Goal: Information Seeking & Learning: Understand process/instructions

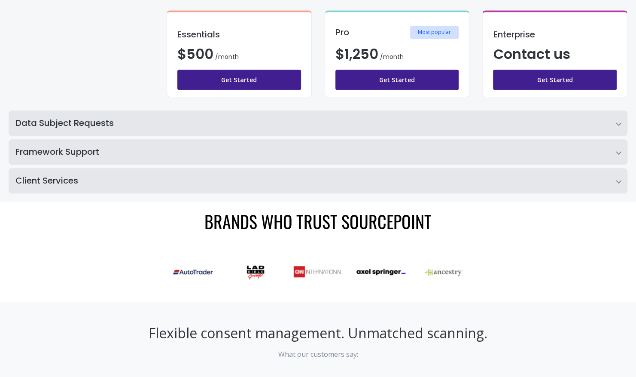
scroll to position [309, 0]
click at [367, 119] on h2 "Data Subject Requests" at bounding box center [318, 122] width 619 height 25
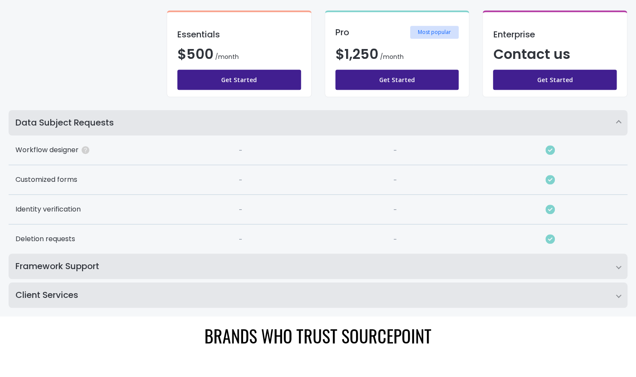
click at [360, 123] on h2 "Data Subject Requests" at bounding box center [318, 122] width 619 height 25
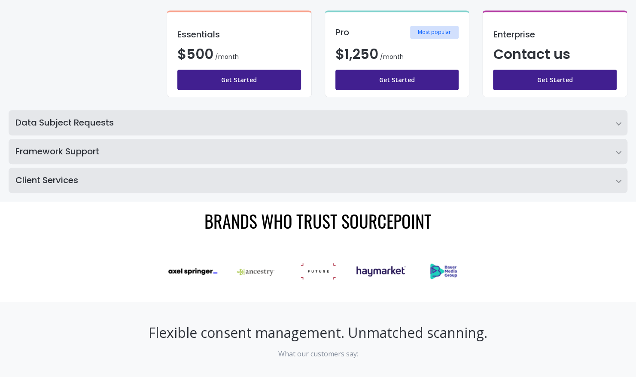
click at [318, 188] on h2 "Client Services" at bounding box center [318, 180] width 619 height 25
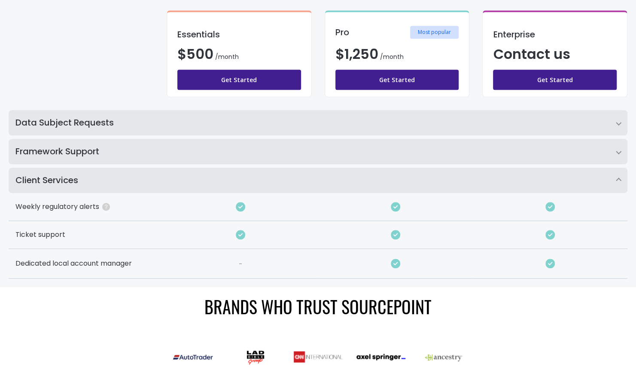
click at [322, 180] on h2 "Client Services" at bounding box center [318, 180] width 619 height 25
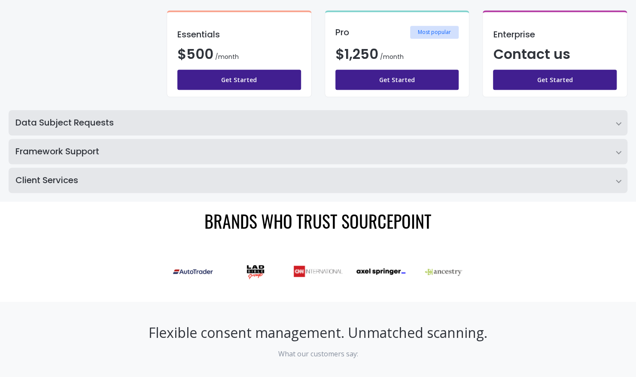
click at [322, 180] on h2 "Client Services" at bounding box center [318, 180] width 619 height 25
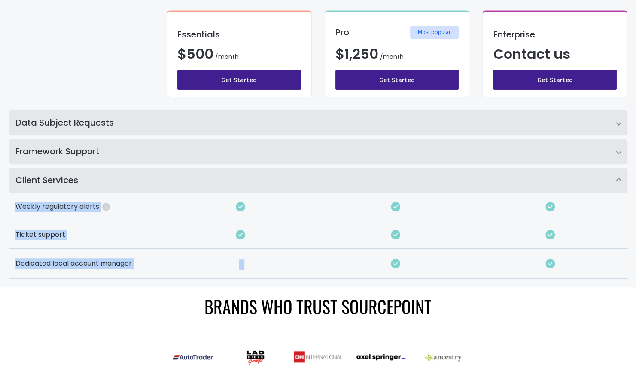
click at [322, 180] on h2 "Client Services" at bounding box center [318, 180] width 619 height 25
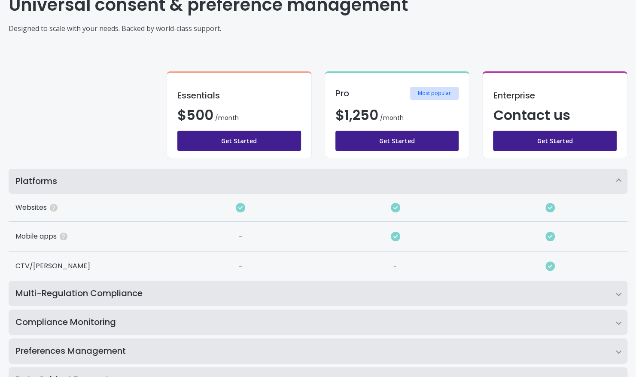
scroll to position [0, 0]
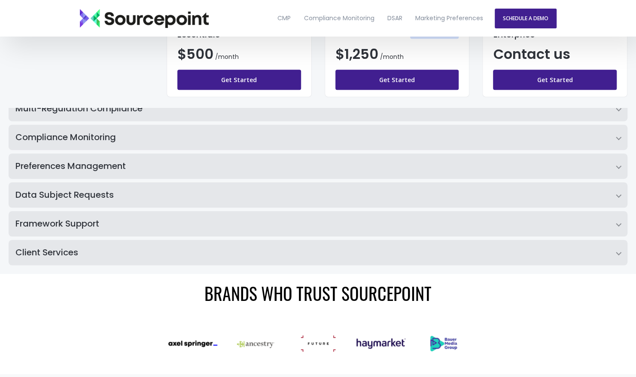
scroll to position [237, 0]
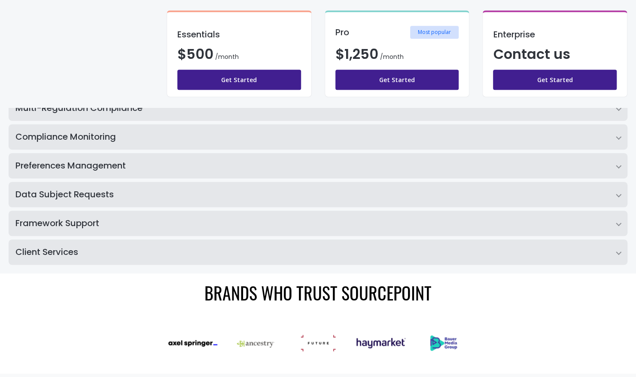
click at [409, 260] on h2 "Client Services" at bounding box center [318, 251] width 619 height 25
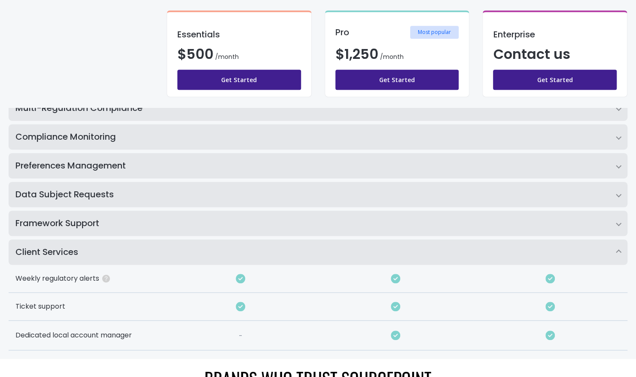
click at [424, 235] on h2 "Framework Support" at bounding box center [318, 223] width 619 height 25
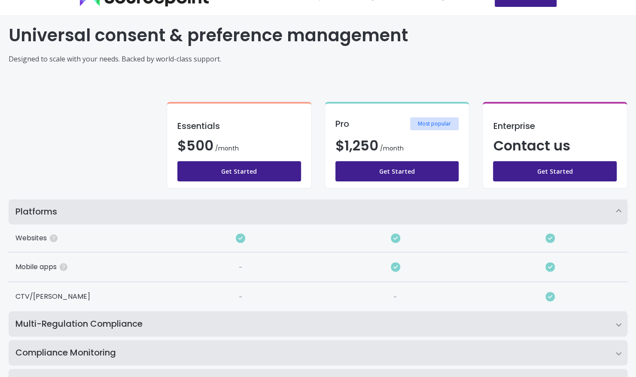
scroll to position [0, 0]
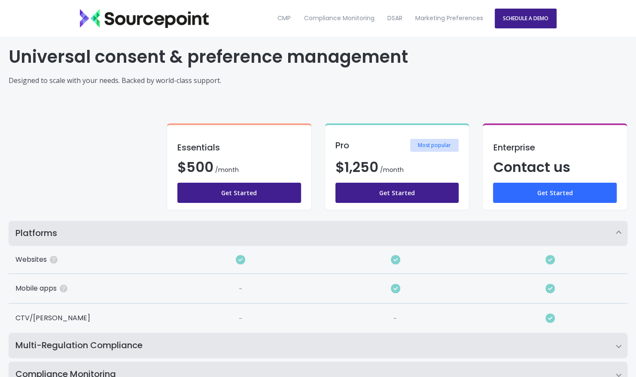
click at [535, 198] on link "Get Started" at bounding box center [555, 193] width 124 height 20
